Goal: Task Accomplishment & Management: Use online tool/utility

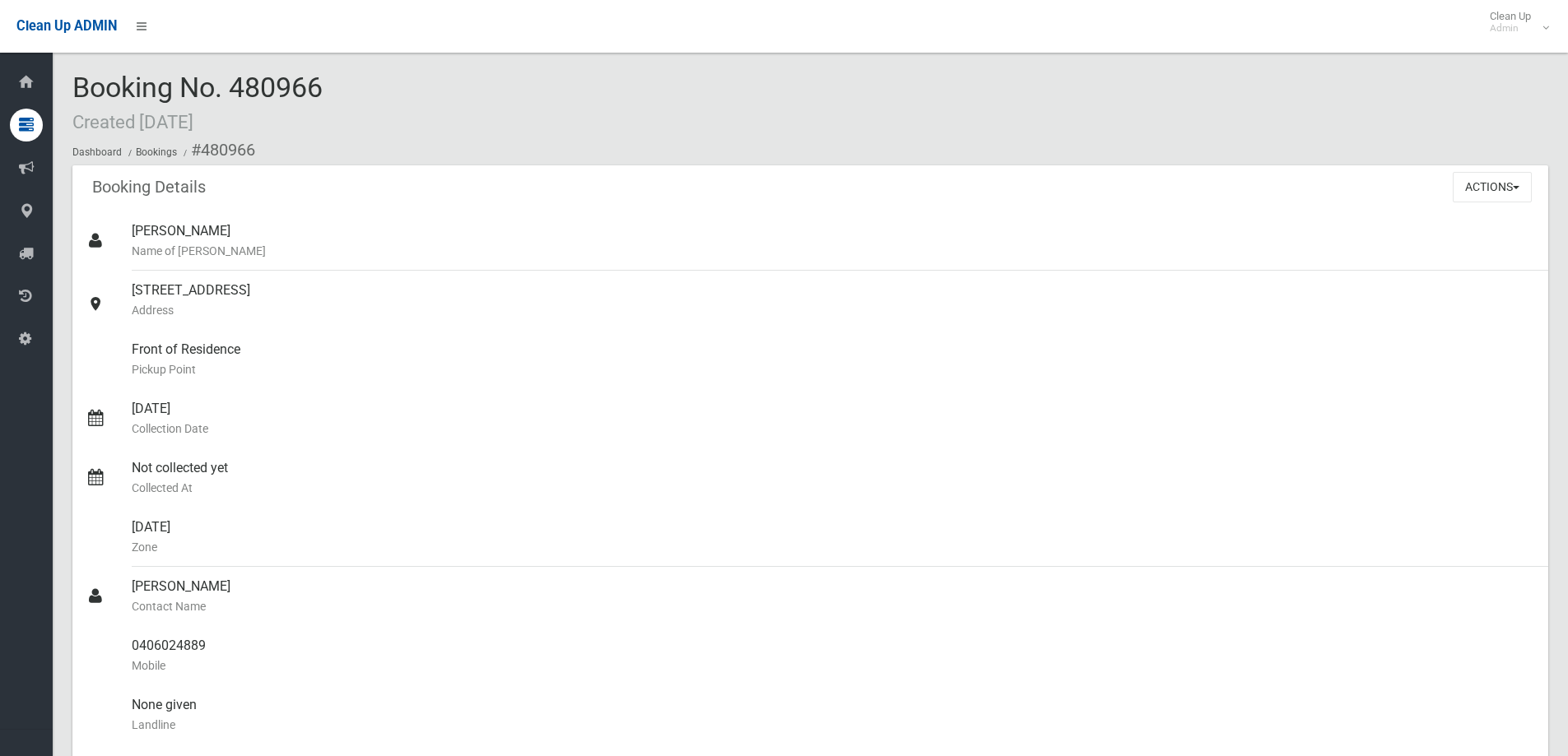
scroll to position [625, 0]
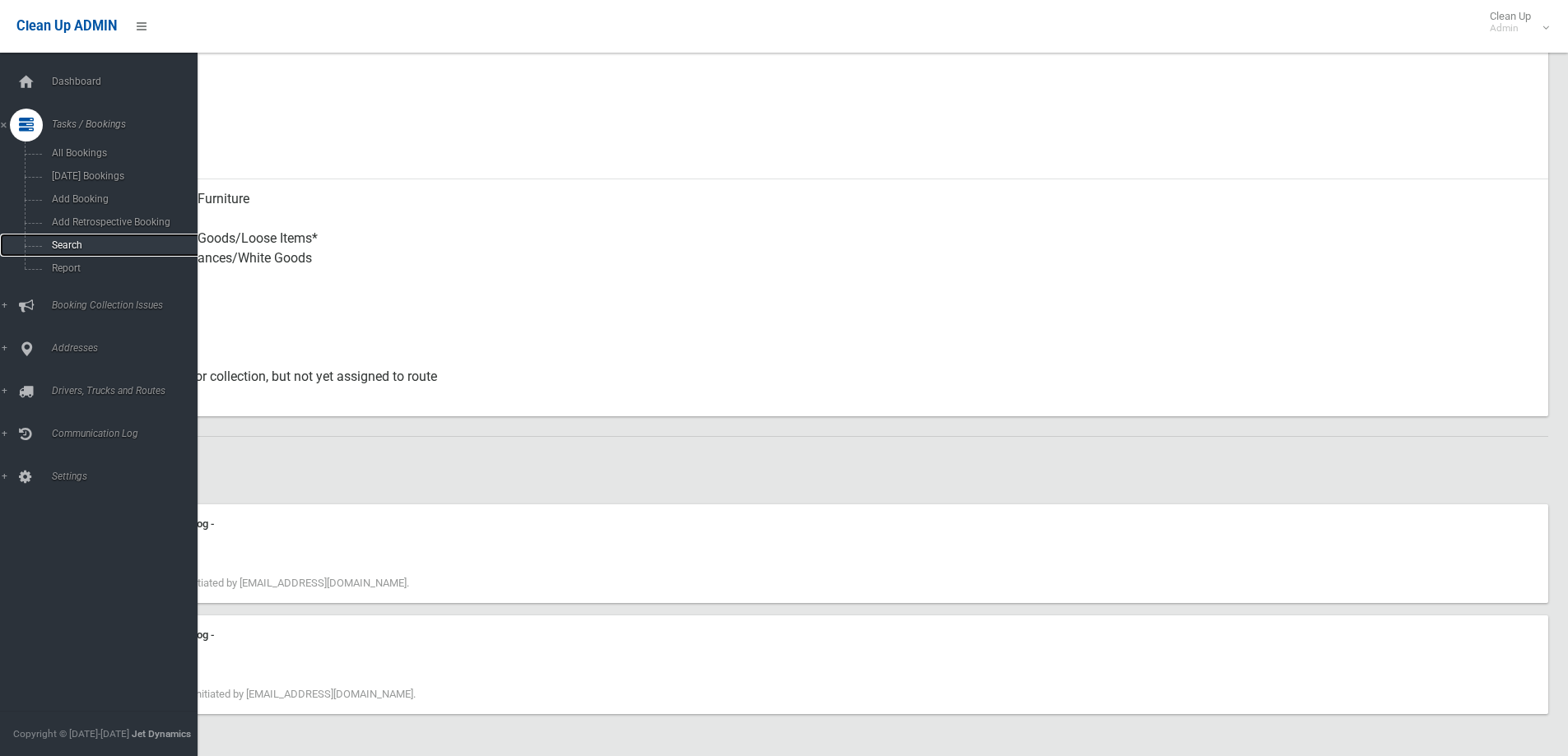
click at [62, 245] on span "Search" at bounding box center [122, 244] width 149 height 12
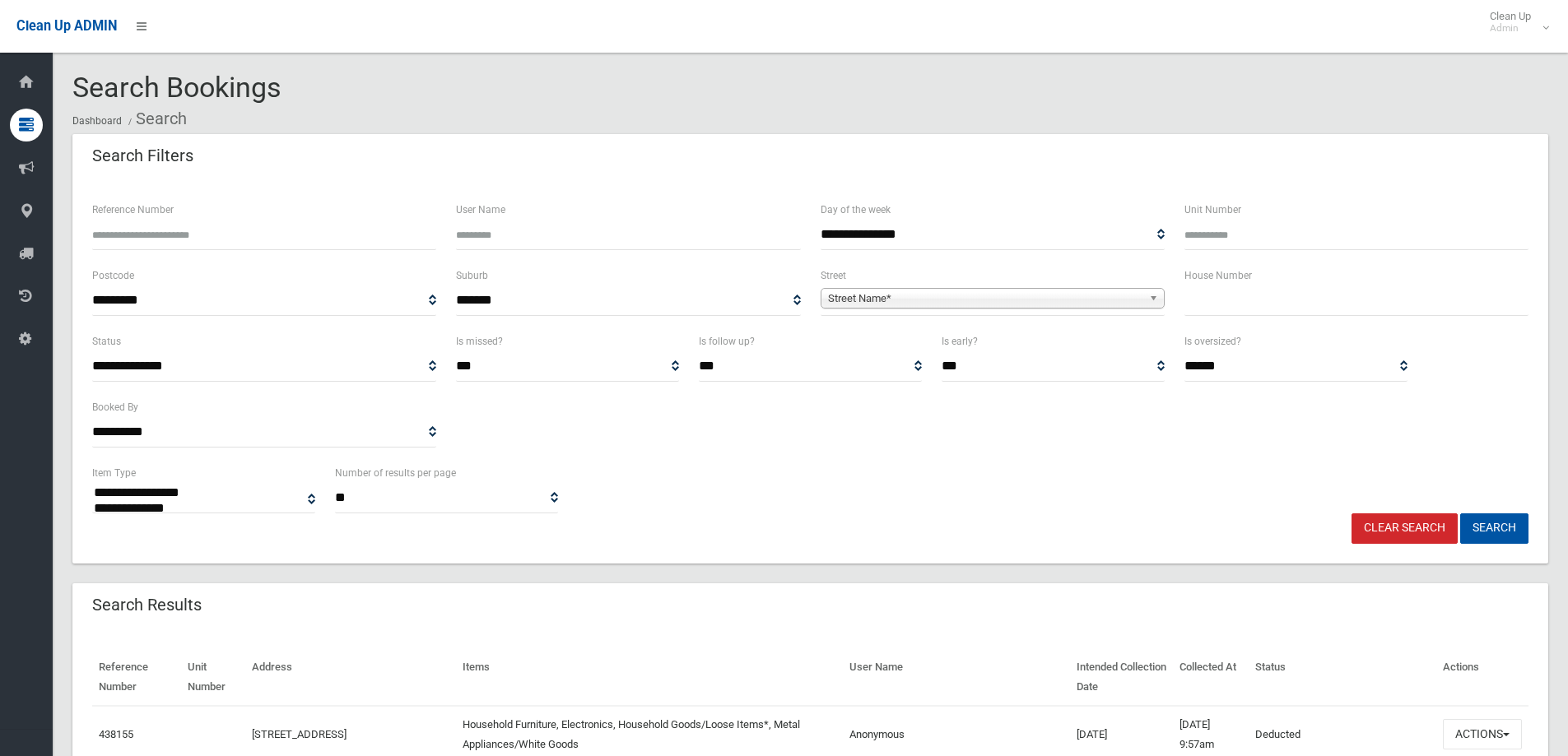
select select
click at [1191, 295] on input "text" at bounding box center [1356, 300] width 344 height 30
type input "*"
click at [1013, 304] on span "Street Name*" at bounding box center [986, 298] width 315 height 20
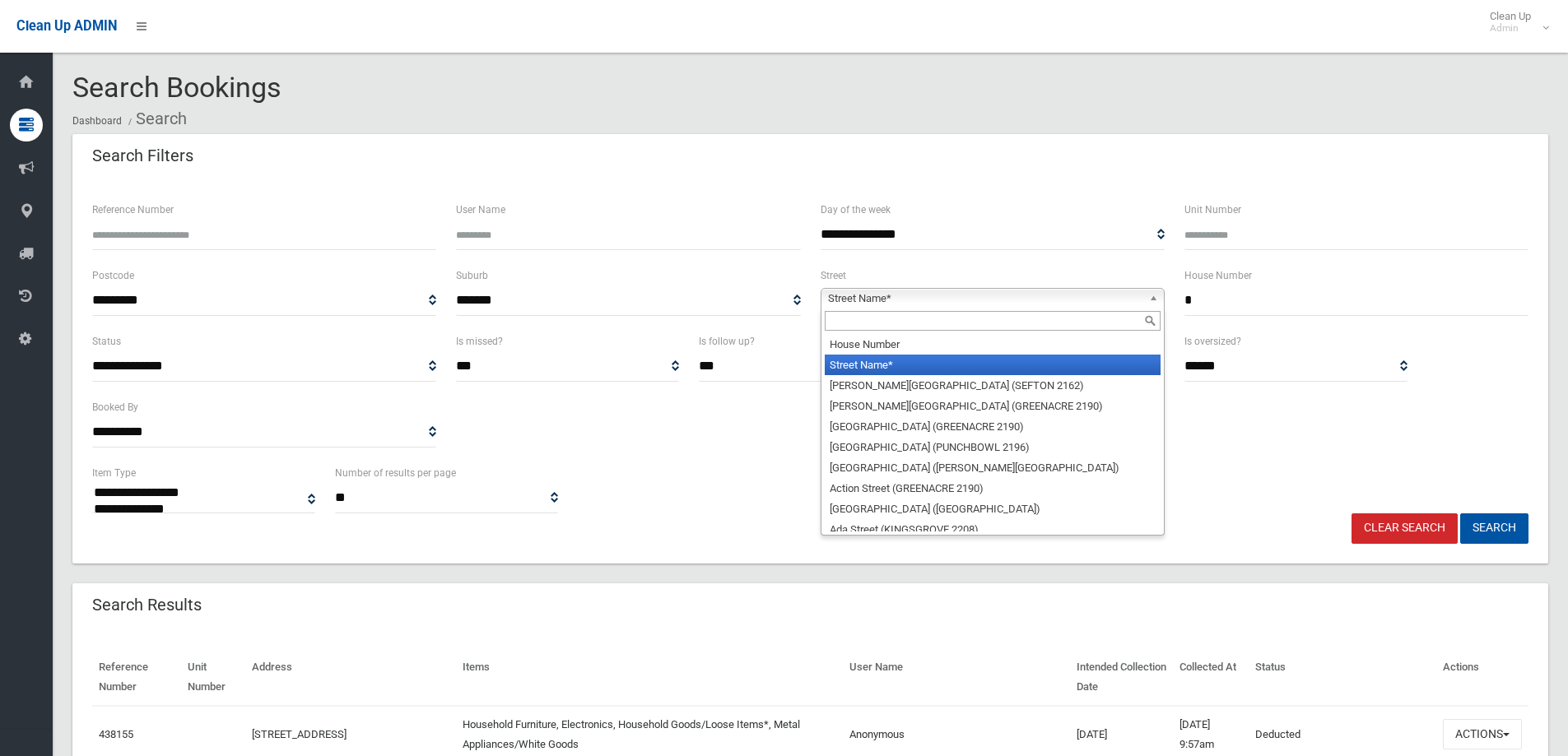
click at [917, 330] on input "text" at bounding box center [993, 321] width 336 height 20
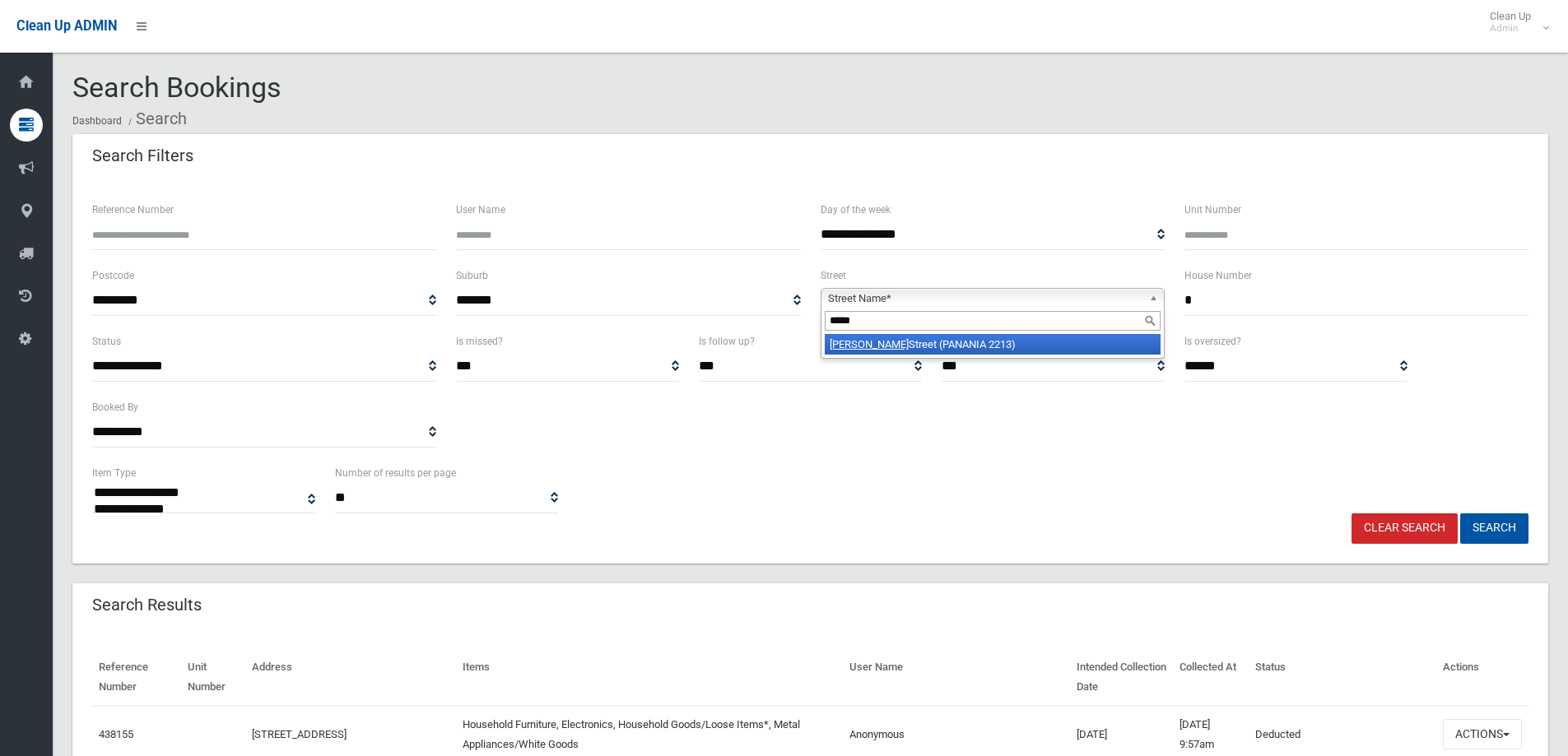
type input "*****"
click at [919, 338] on li "[GEOGRAPHIC_DATA] (PANANIA 2213)" at bounding box center [993, 344] width 336 height 20
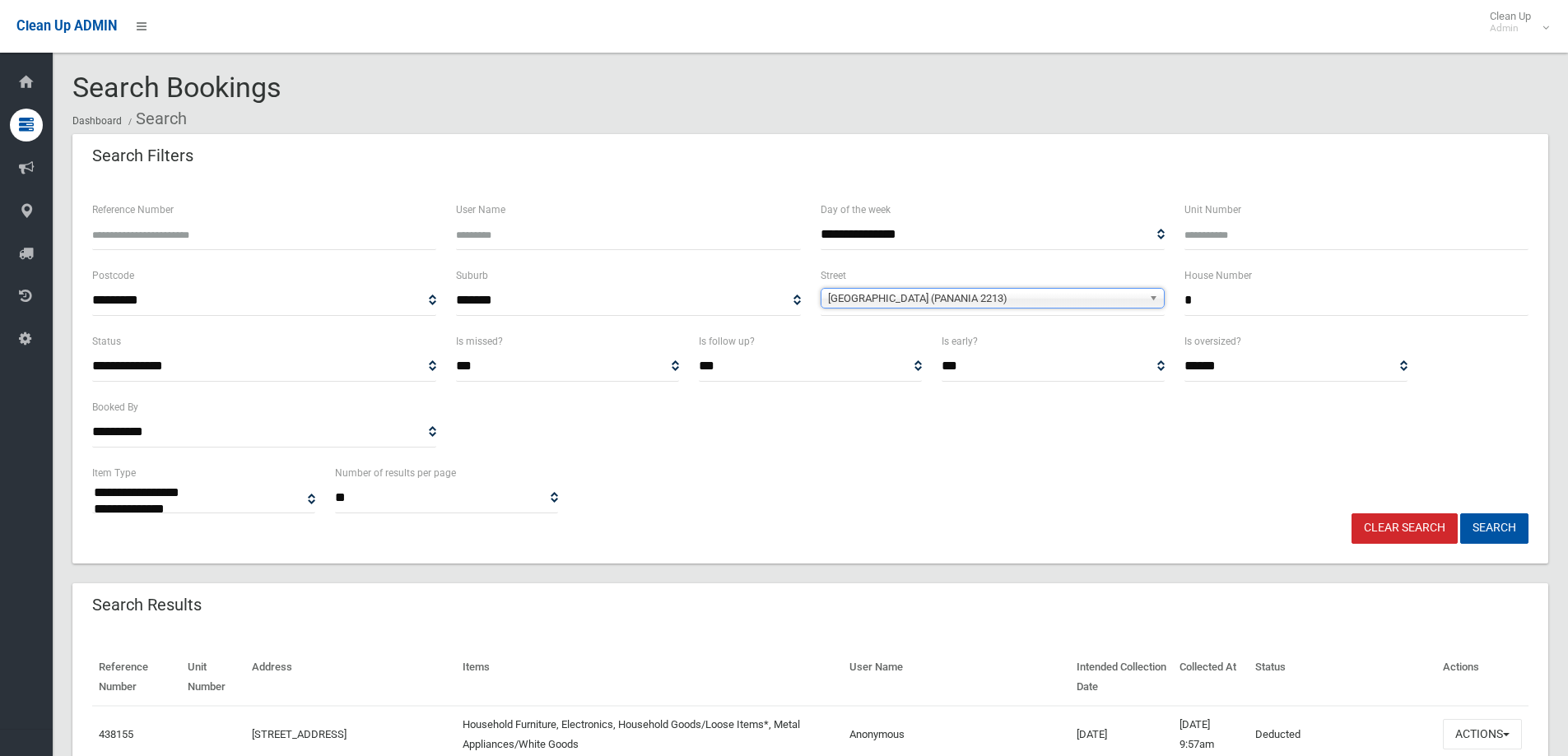
click at [1529, 525] on div "Clear Search Search" at bounding box center [811, 529] width 1456 height 30
click at [1516, 519] on button "Search" at bounding box center [1494, 529] width 68 height 30
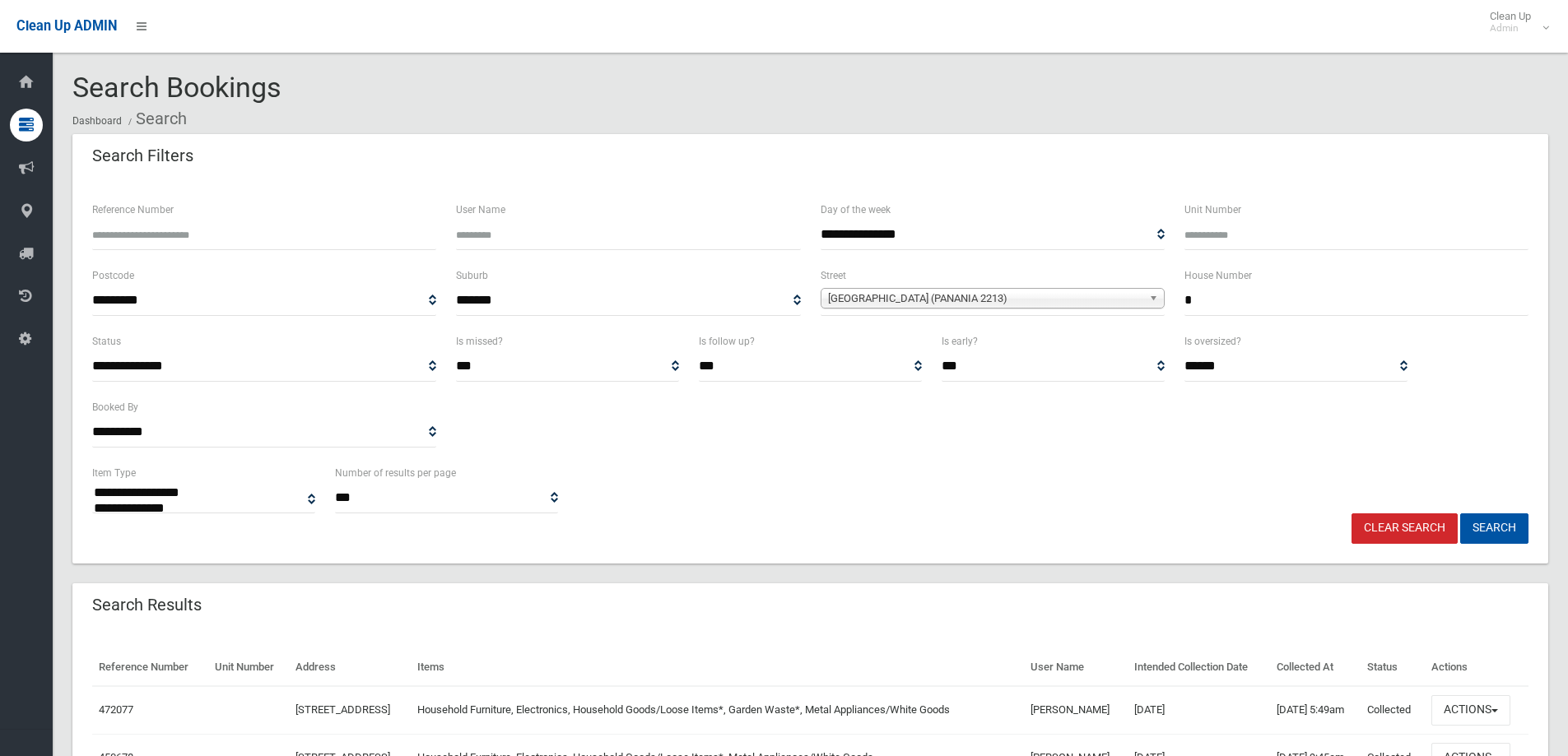
select select
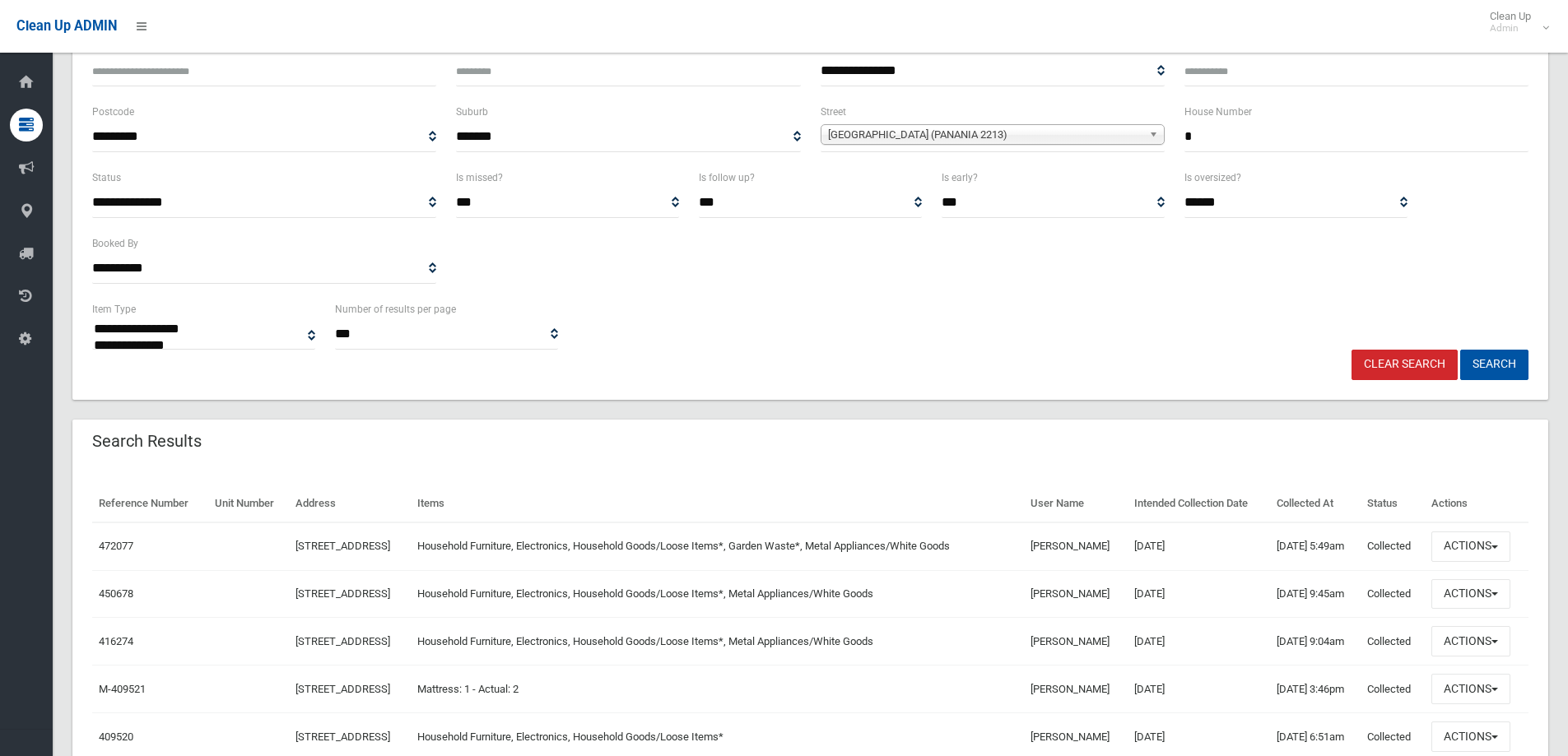
scroll to position [164, 0]
click at [1465, 590] on button "Actions" at bounding box center [1470, 593] width 79 height 30
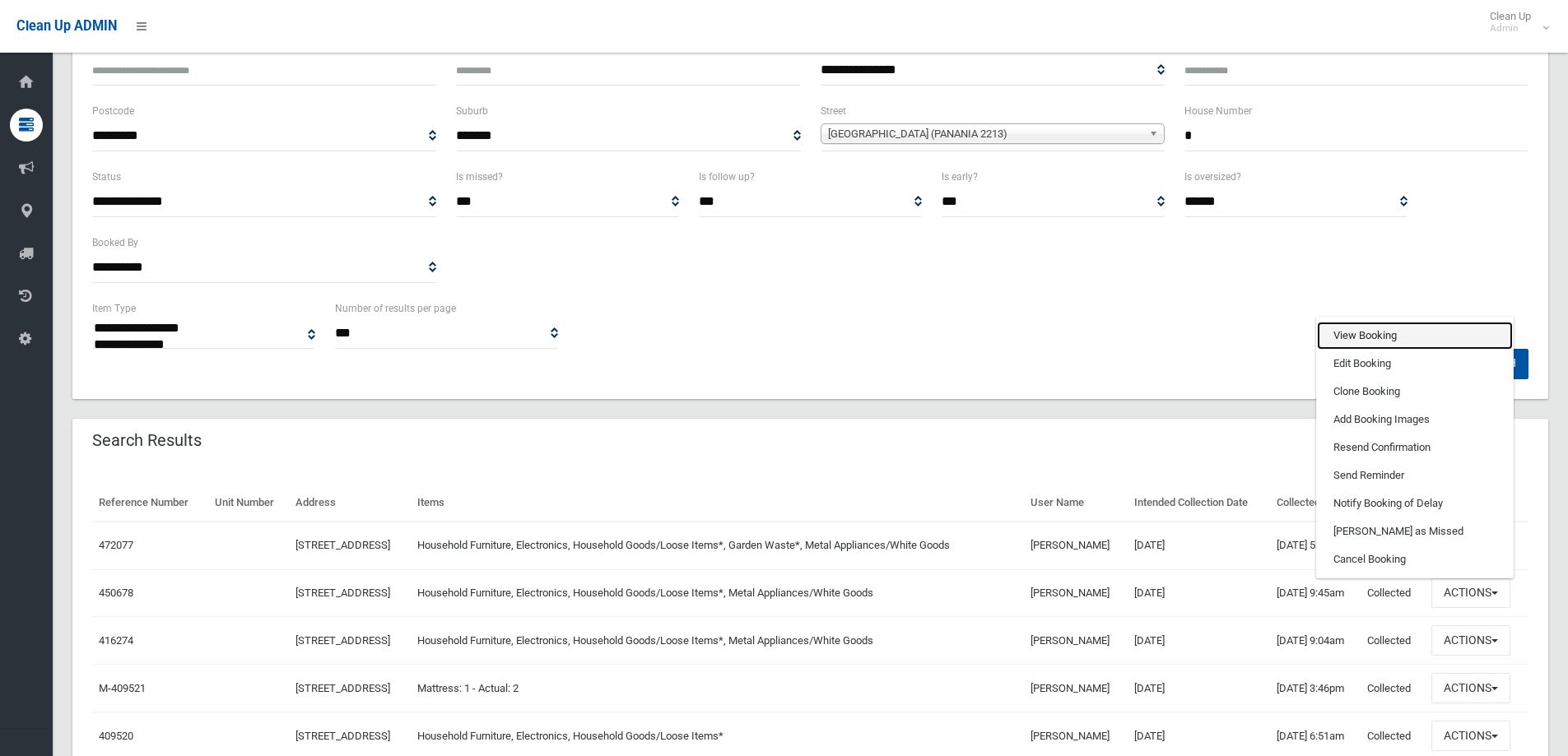
click at [1345, 331] on link "View Booking" at bounding box center [1415, 335] width 196 height 28
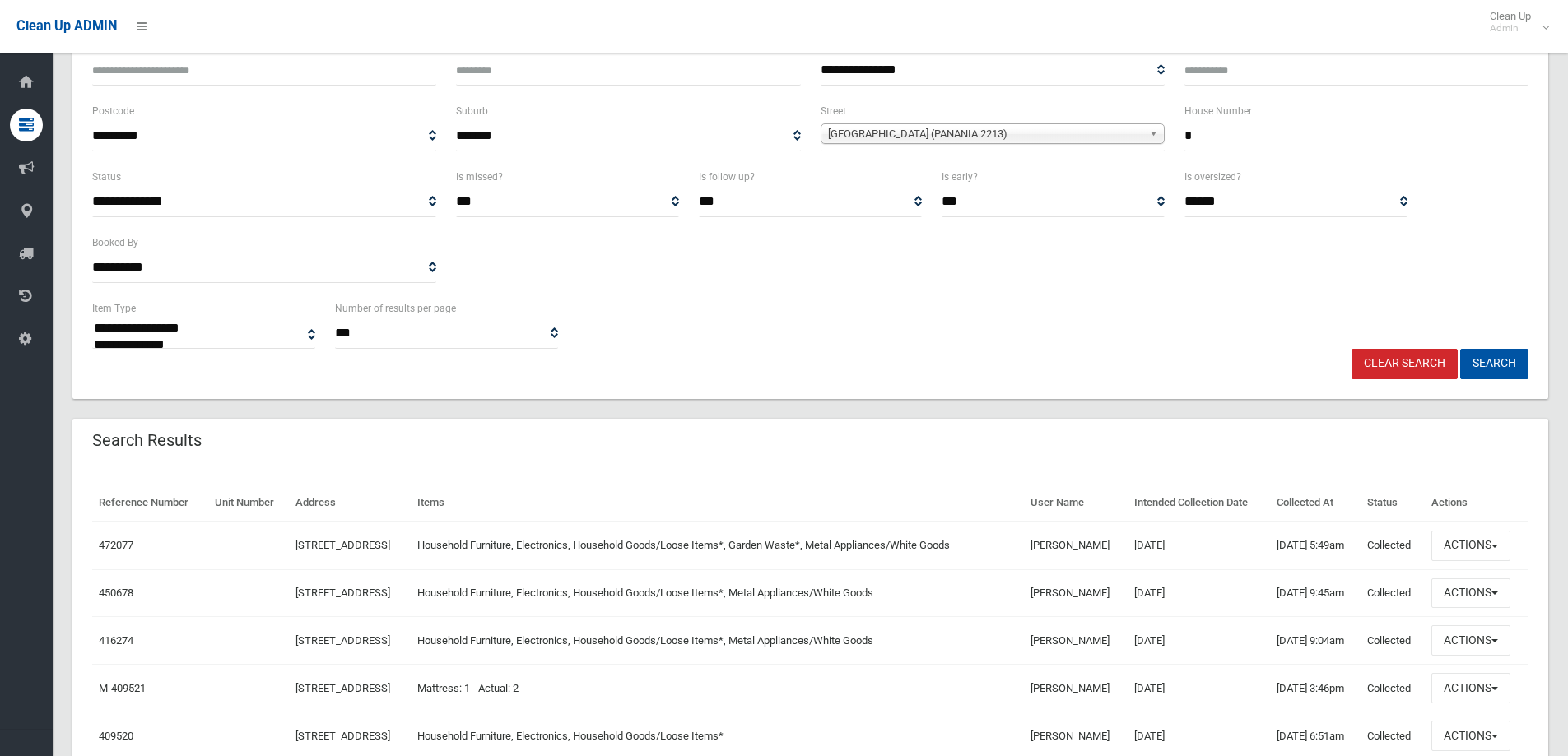
click at [1387, 369] on link "Clear Search" at bounding box center [1404, 364] width 106 height 30
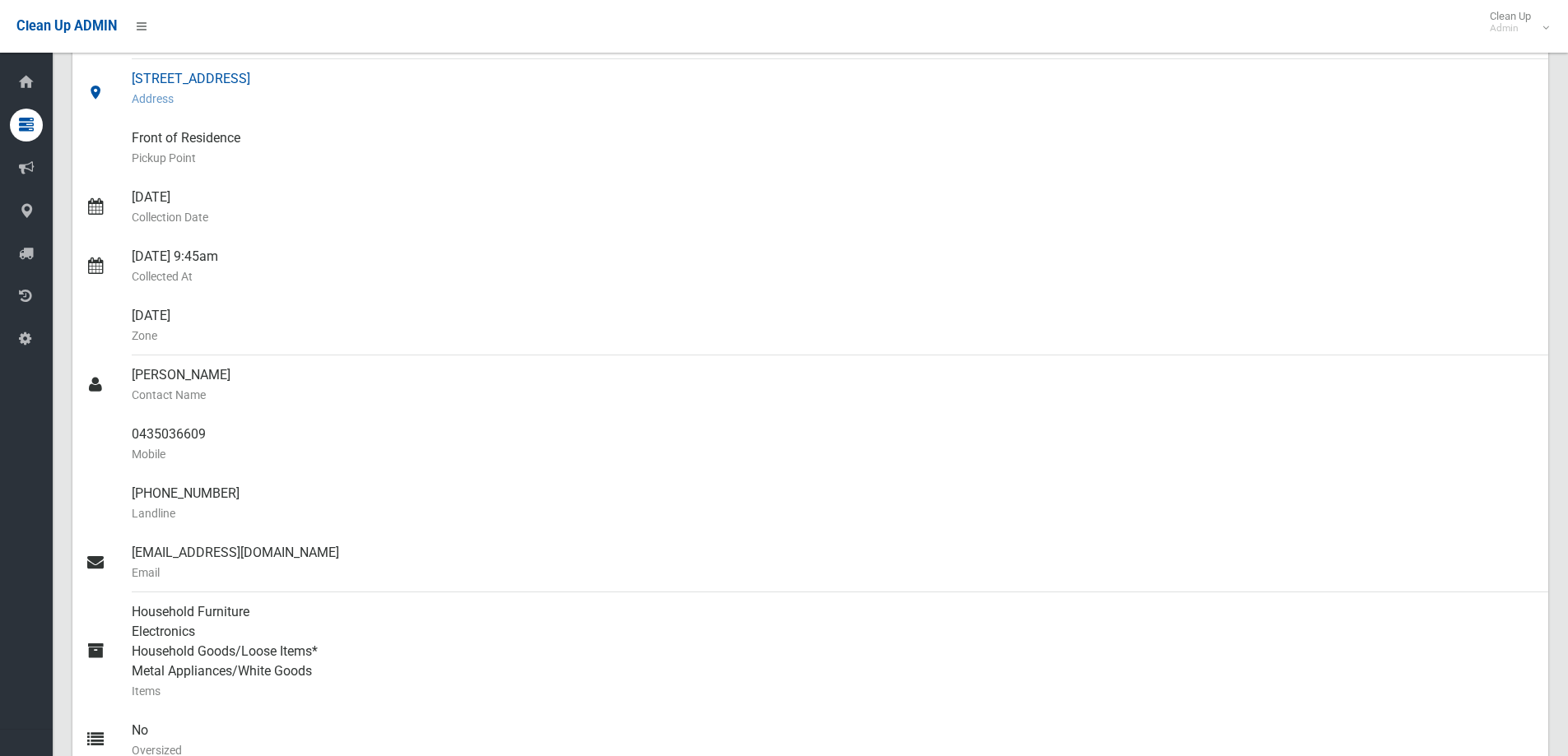
scroll to position [164, 0]
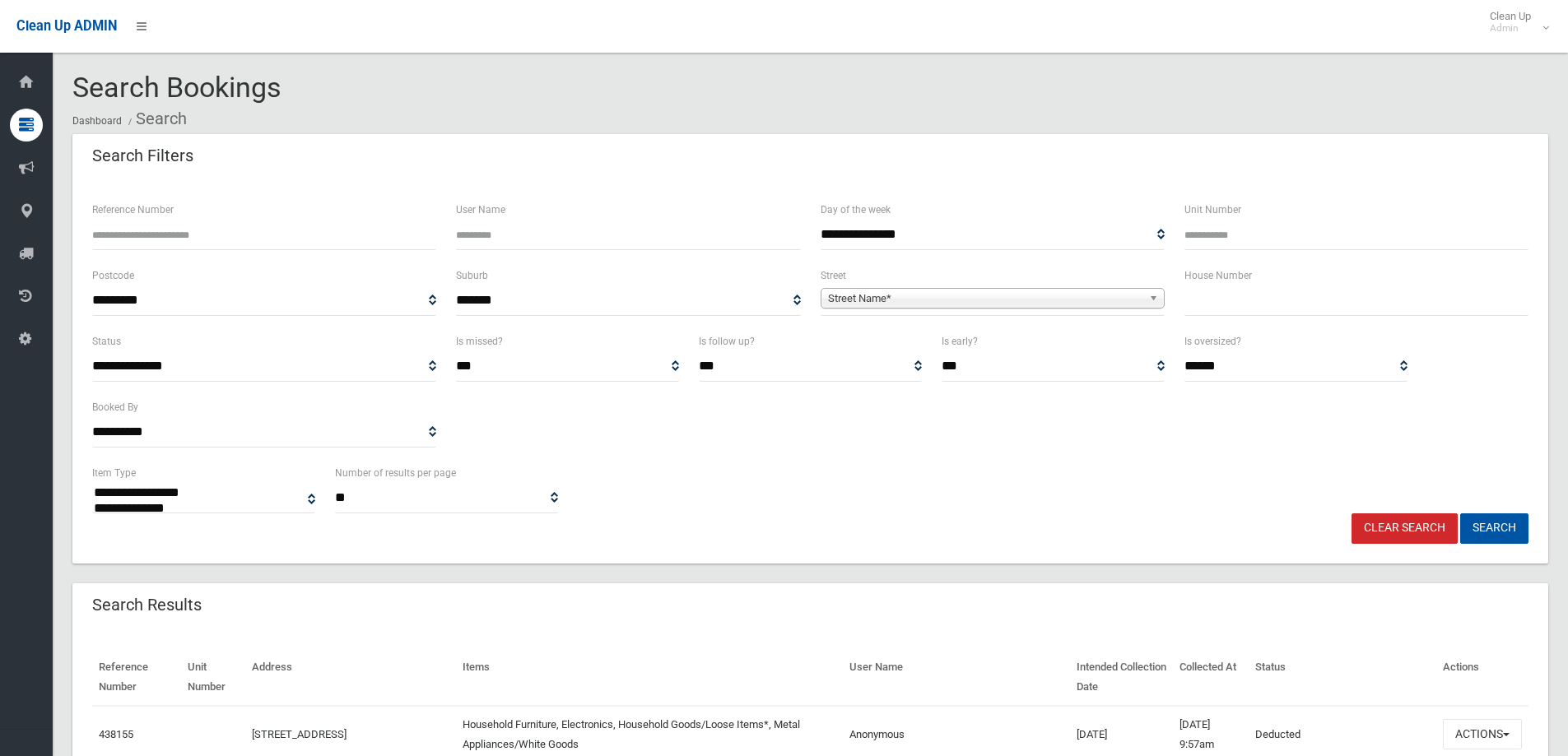
select select
